Goal: Information Seeking & Learning: Learn about a topic

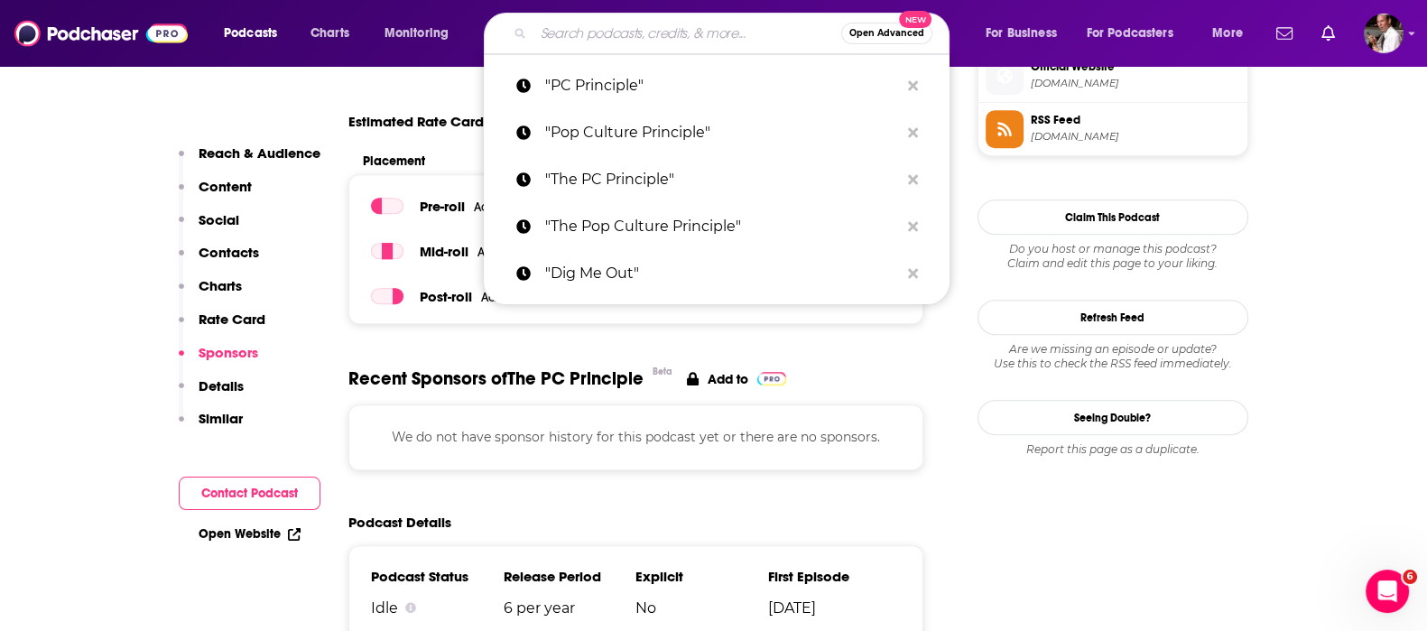
scroll to position [1504, 0]
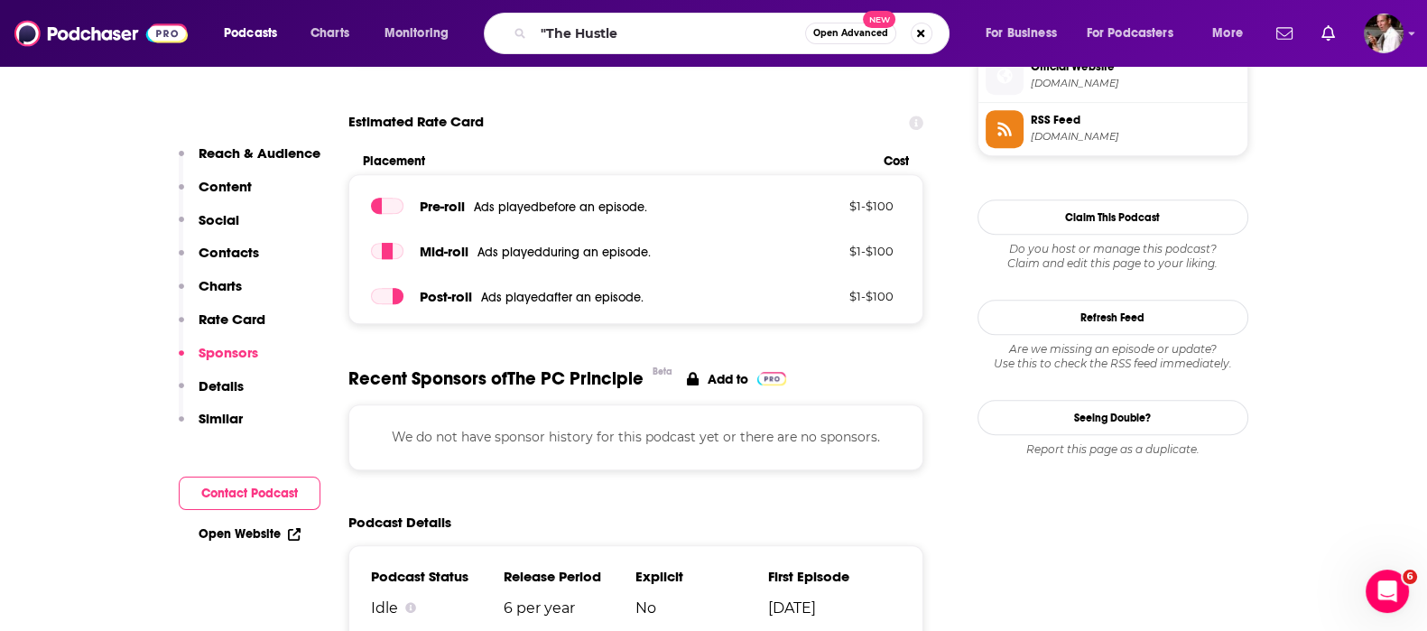
type input ""The Hustle""
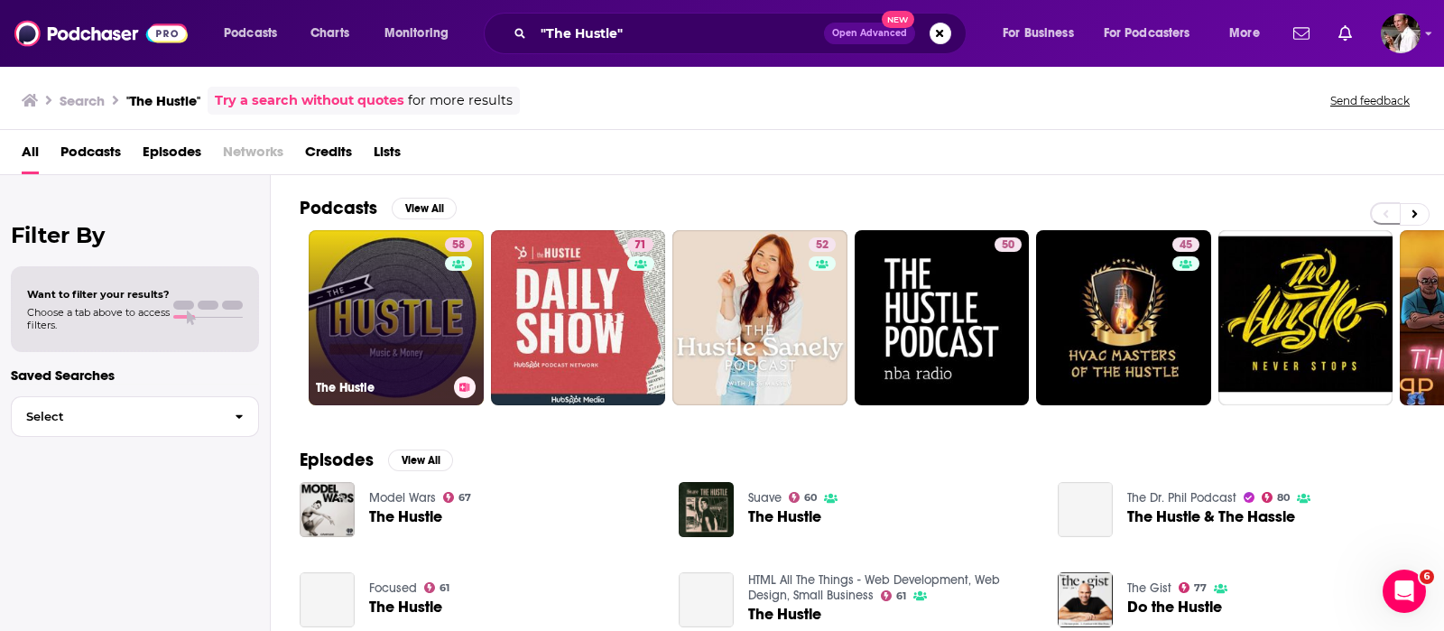
click at [369, 293] on link "58 The Hustle" at bounding box center [396, 317] width 175 height 175
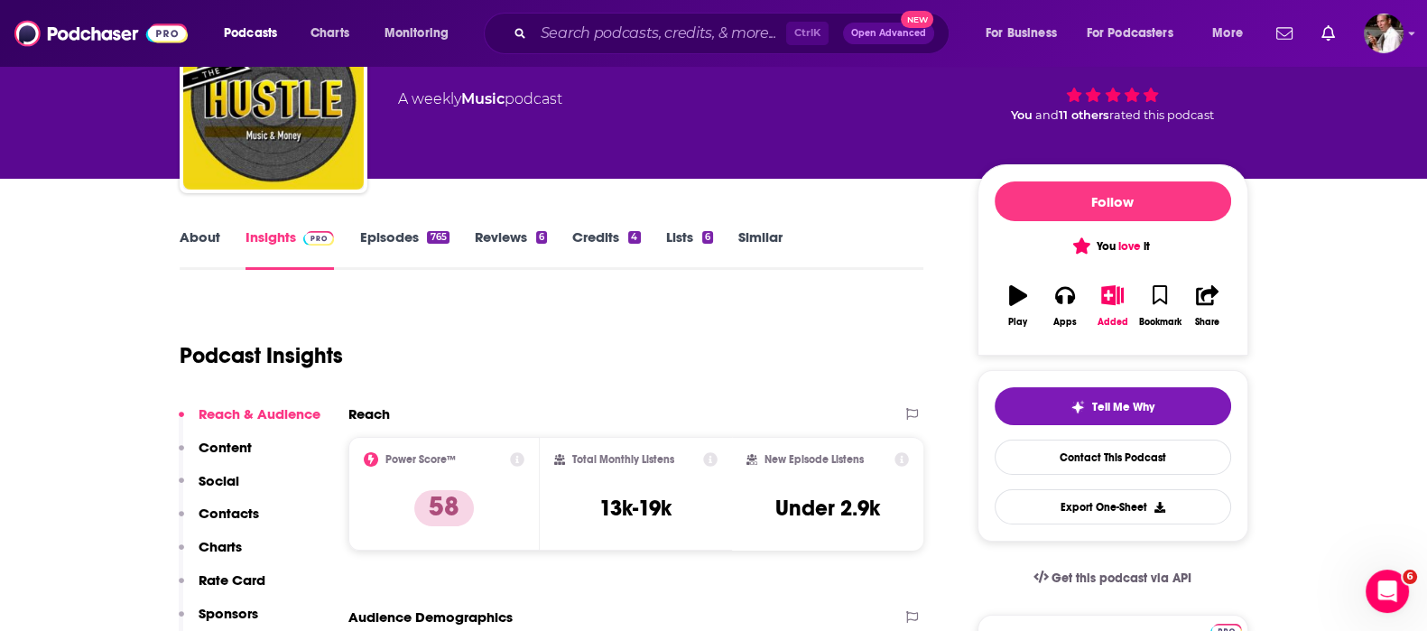
scroll to position [150, 0]
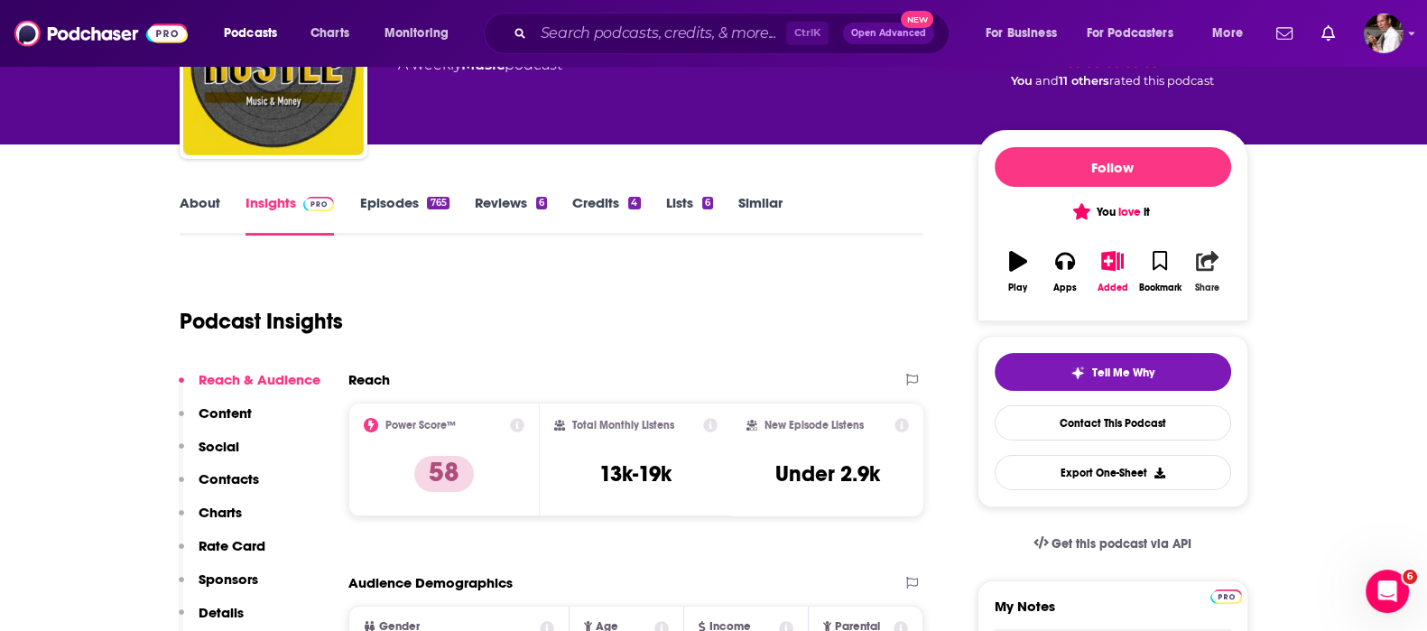
click at [1209, 273] on button "Share" at bounding box center [1206, 271] width 47 height 65
click at [1357, 360] on div "Show Share dropdown" at bounding box center [1362, 354] width 36 height 36
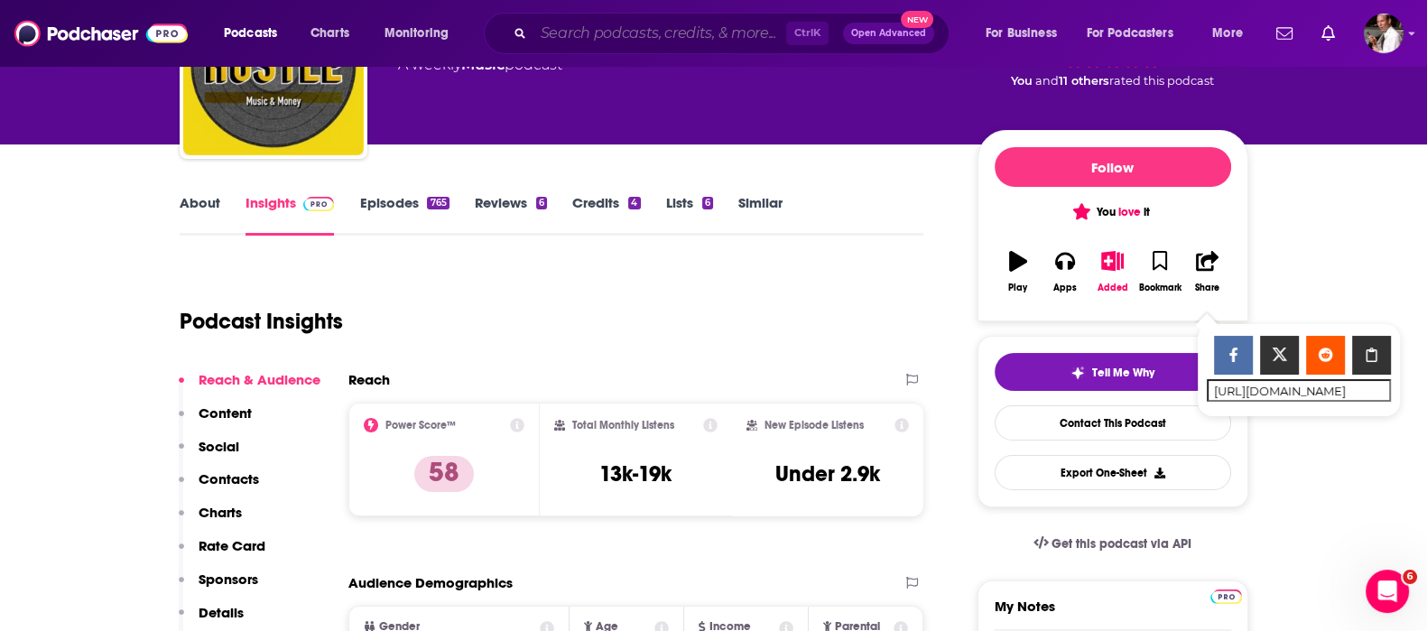
click at [637, 30] on input "Search podcasts, credits, & more..." at bounding box center [659, 33] width 253 height 29
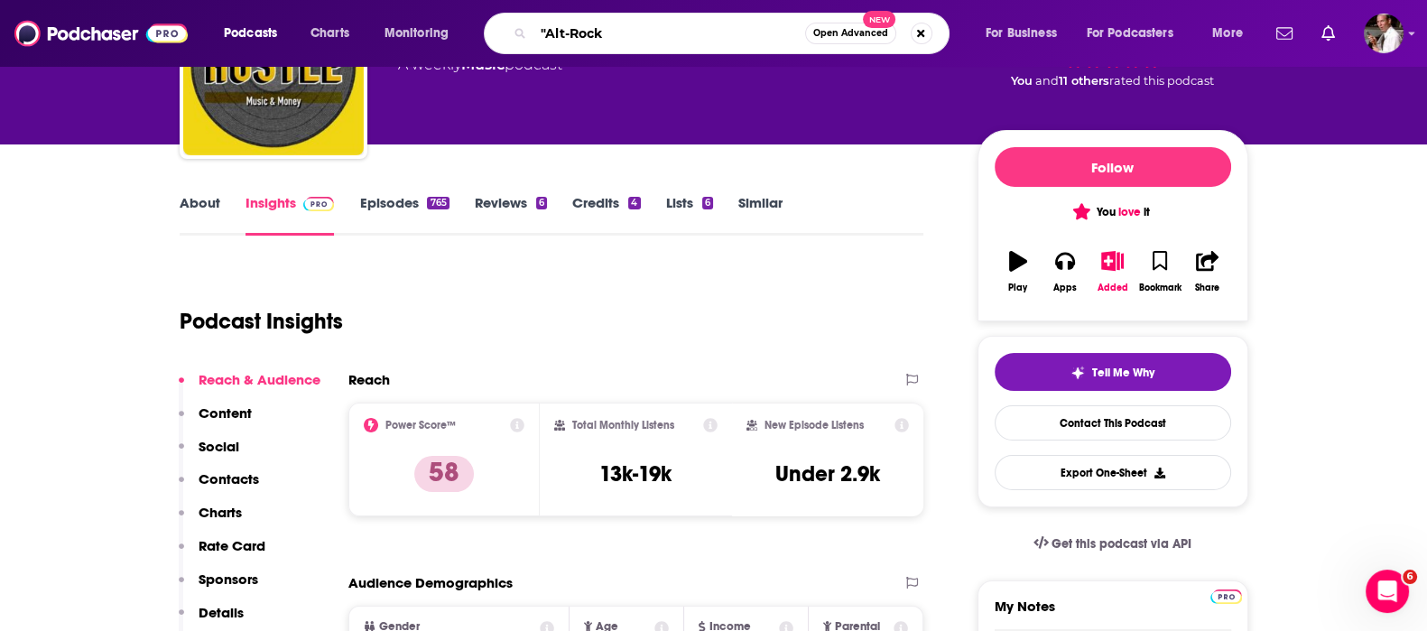
type input ""Alt-Rock""
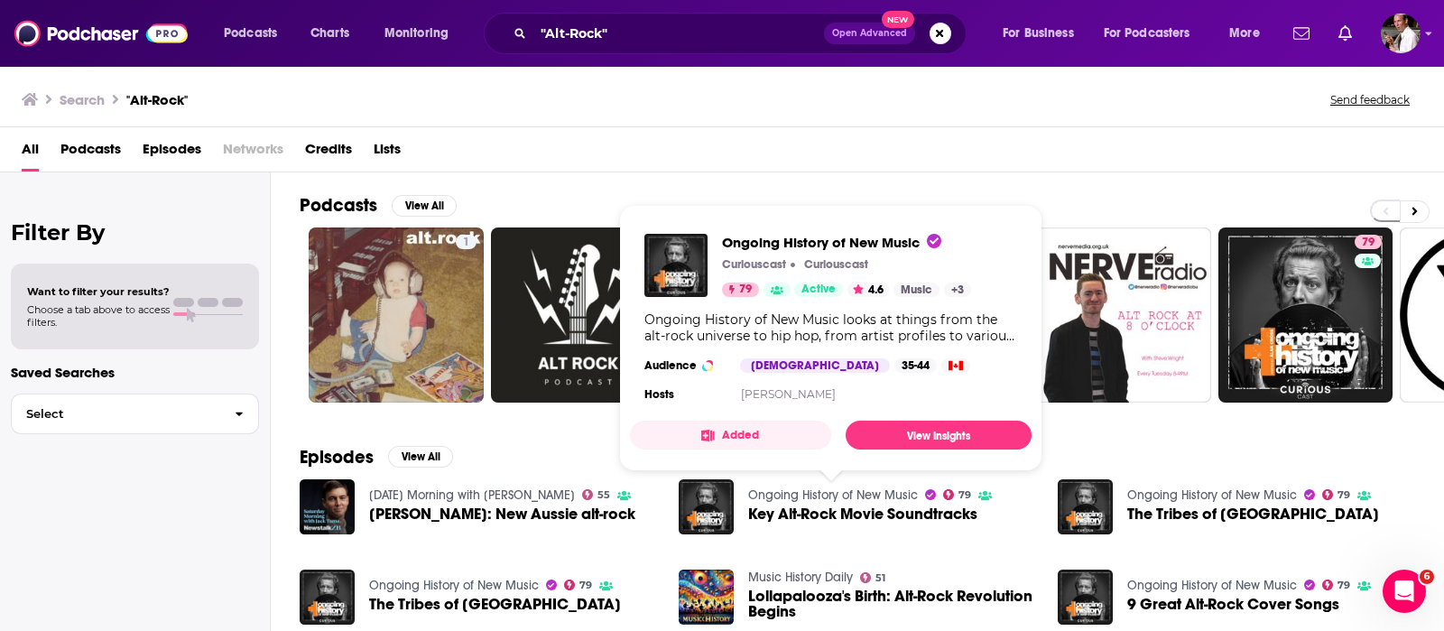
click at [826, 493] on link "Ongoing History of New Music" at bounding box center [833, 494] width 170 height 15
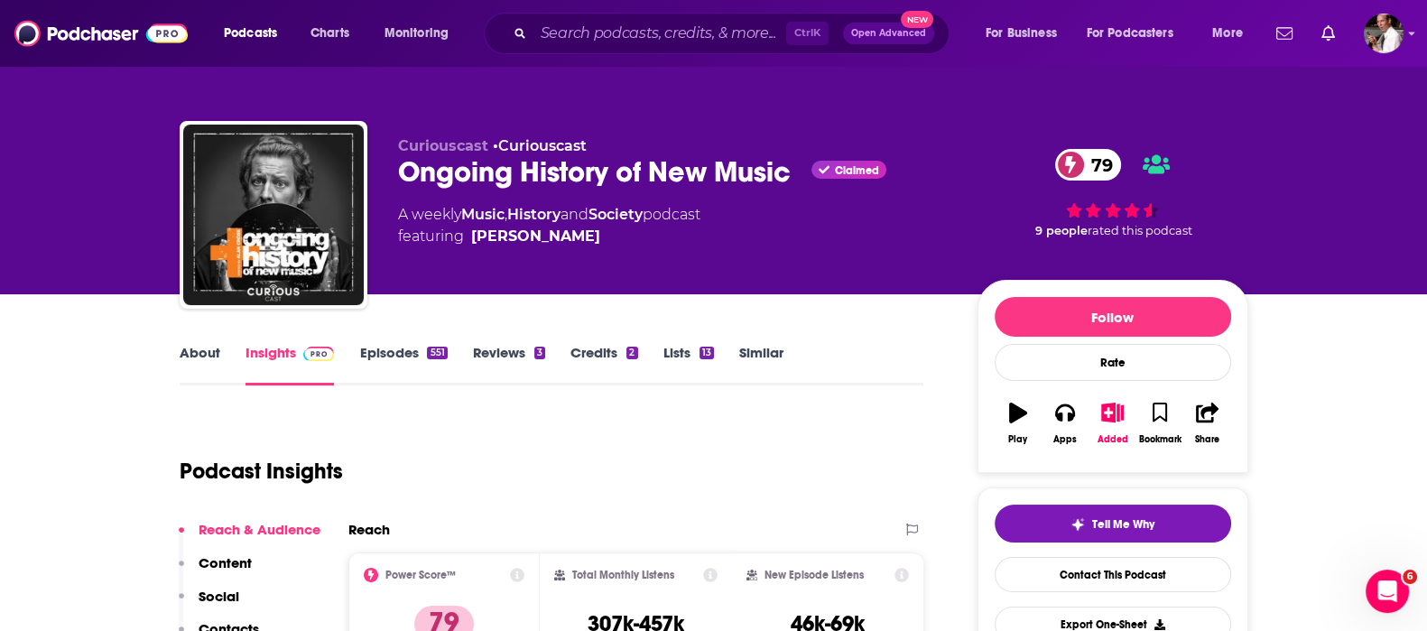
click at [361, 349] on link "Episodes 551" at bounding box center [403, 365] width 88 height 42
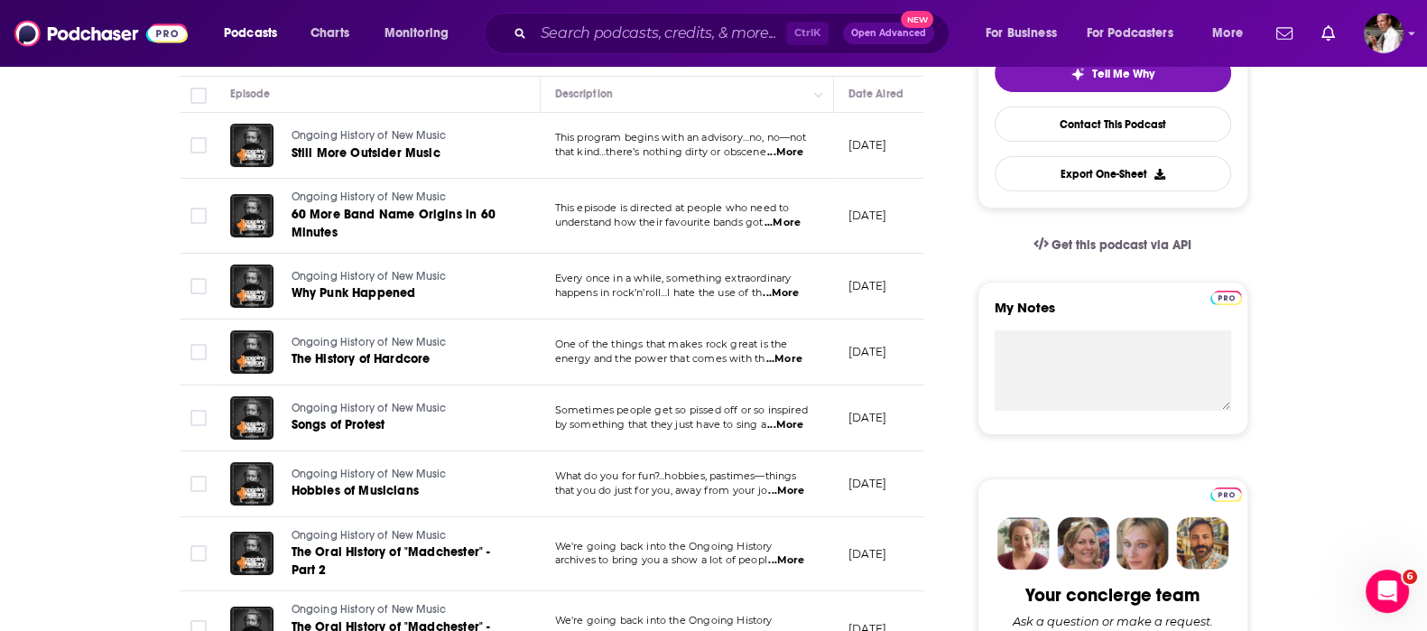
scroll to position [601, 0]
